Goal: Information Seeking & Learning: Learn about a topic

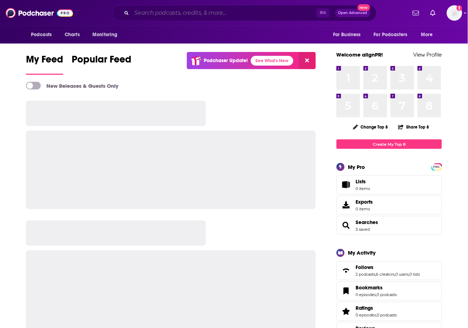
click at [184, 17] on input "Search podcasts, credits, & more..." at bounding box center [224, 12] width 185 height 11
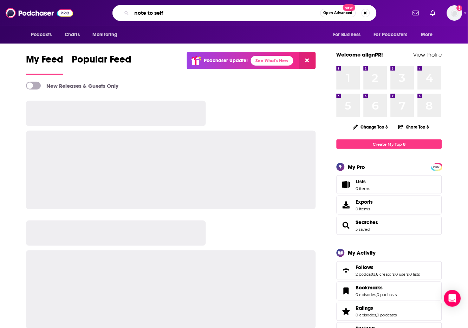
type input "note to self"
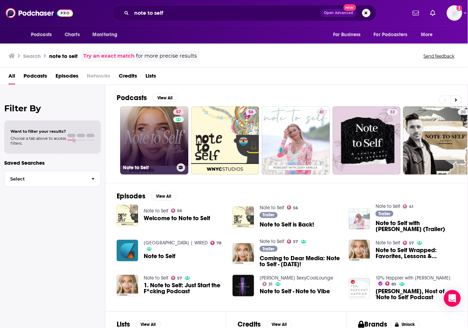
click at [165, 138] on link "57 Note to Self" at bounding box center [154, 141] width 68 height 68
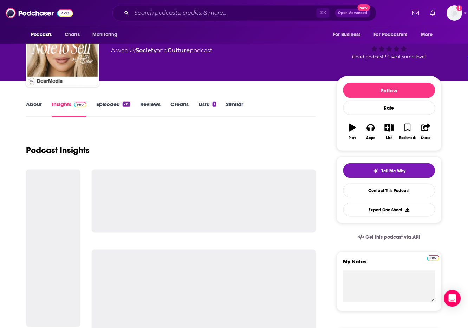
scroll to position [60, 0]
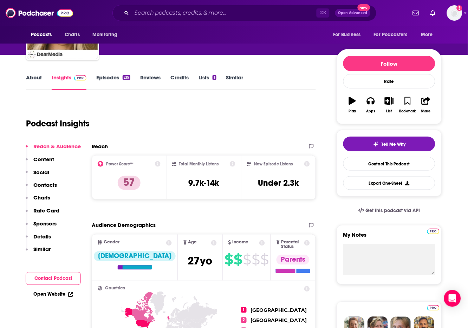
click at [110, 78] on link "Episodes 219" at bounding box center [113, 82] width 34 height 16
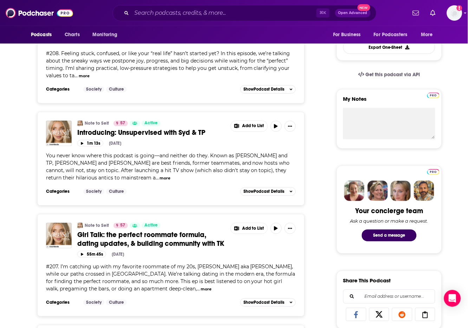
scroll to position [203, 0]
